Goal: Task Accomplishment & Management: Use online tool/utility

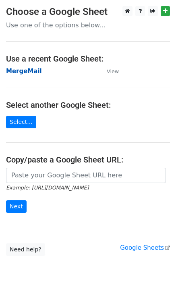
click at [30, 72] on strong "MergeMail" at bounding box center [24, 71] width 36 height 7
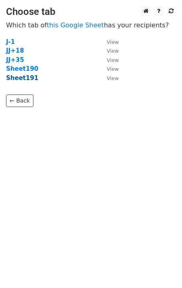
click at [24, 80] on strong "Sheet191" at bounding box center [22, 77] width 32 height 7
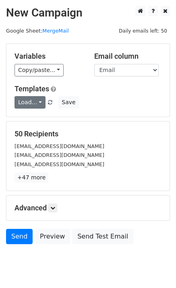
click at [31, 105] on link "Load..." at bounding box center [29, 102] width 31 height 12
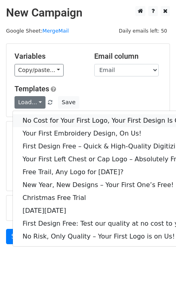
click at [49, 120] on link "No Cost for Your First Logo, Your First Design Is On Us!" at bounding box center [109, 120] width 193 height 13
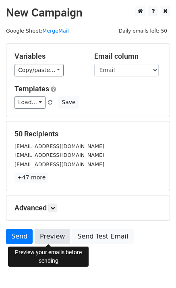
click at [37, 234] on link "Preview" at bounding box center [52, 236] width 35 height 15
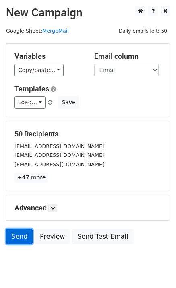
click at [10, 238] on link "Send" at bounding box center [19, 236] width 27 height 15
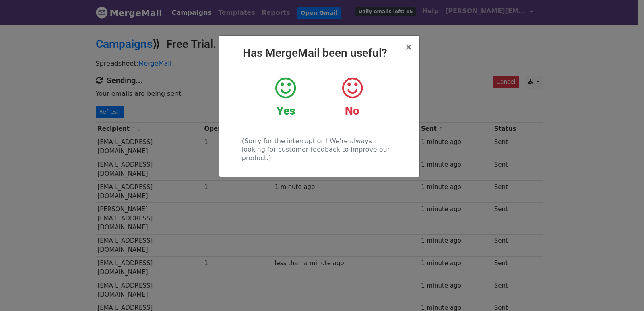
click at [163, 161] on div "× Has MergeMail been useful? Yes No (Sorry for the interruption! We're always l…" at bounding box center [322, 167] width 644 height 287
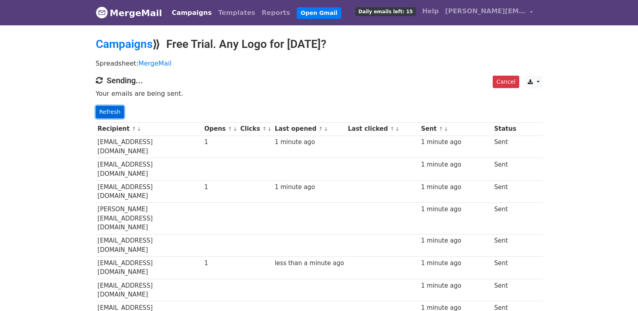
click at [116, 107] on link "Refresh" at bounding box center [110, 112] width 29 height 12
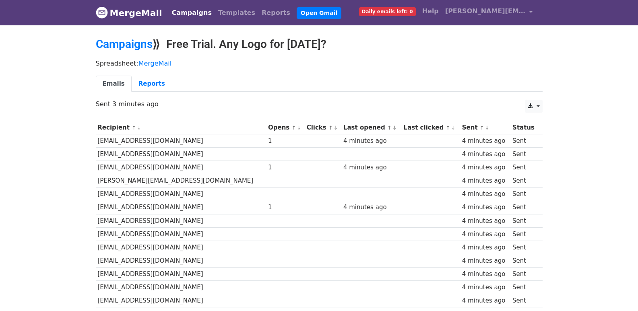
scroll to position [560, 0]
